Goal: Task Accomplishment & Management: Use online tool/utility

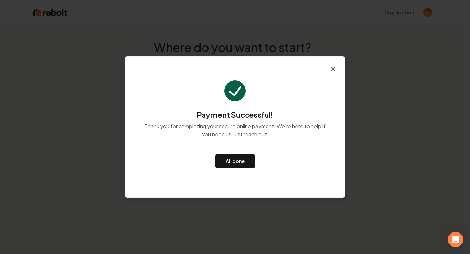
click at [335, 69] on icon "button" at bounding box center [334, 69] width 8 height 8
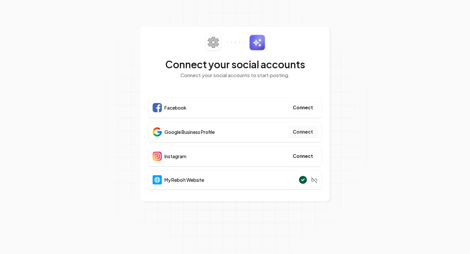
click at [302, 133] on button "Connect" at bounding box center [303, 132] width 29 height 12
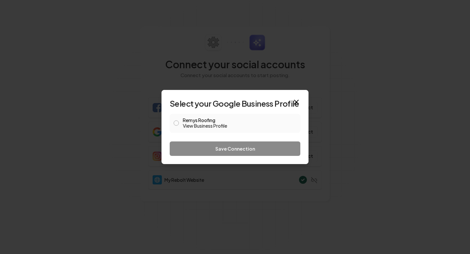
click at [184, 120] on label "Remys Roofing View Business Profile" at bounding box center [240, 123] width 114 height 11
click at [179, 121] on button "Remys Roofing View Business Profile" at bounding box center [176, 123] width 5 height 5
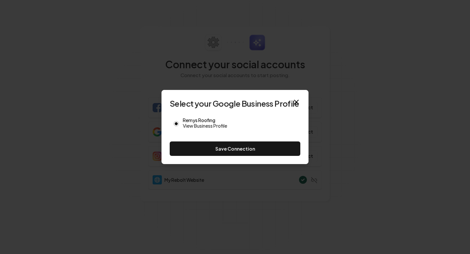
click at [212, 143] on button "Save Connection" at bounding box center [235, 149] width 131 height 14
